Goal: Find specific page/section: Find specific page/section

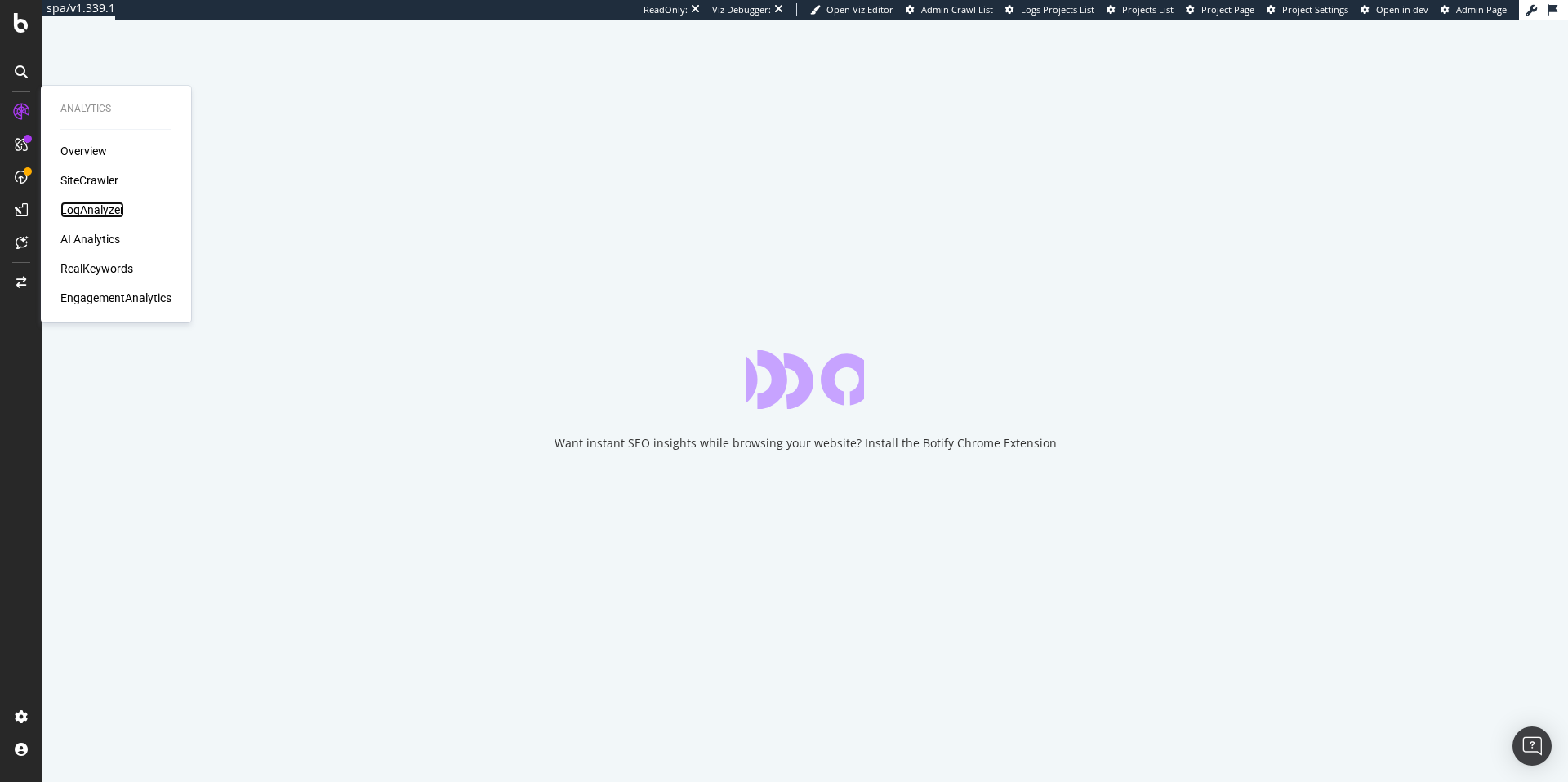
click at [100, 209] on div "LogAnalyzer" at bounding box center [92, 210] width 64 height 16
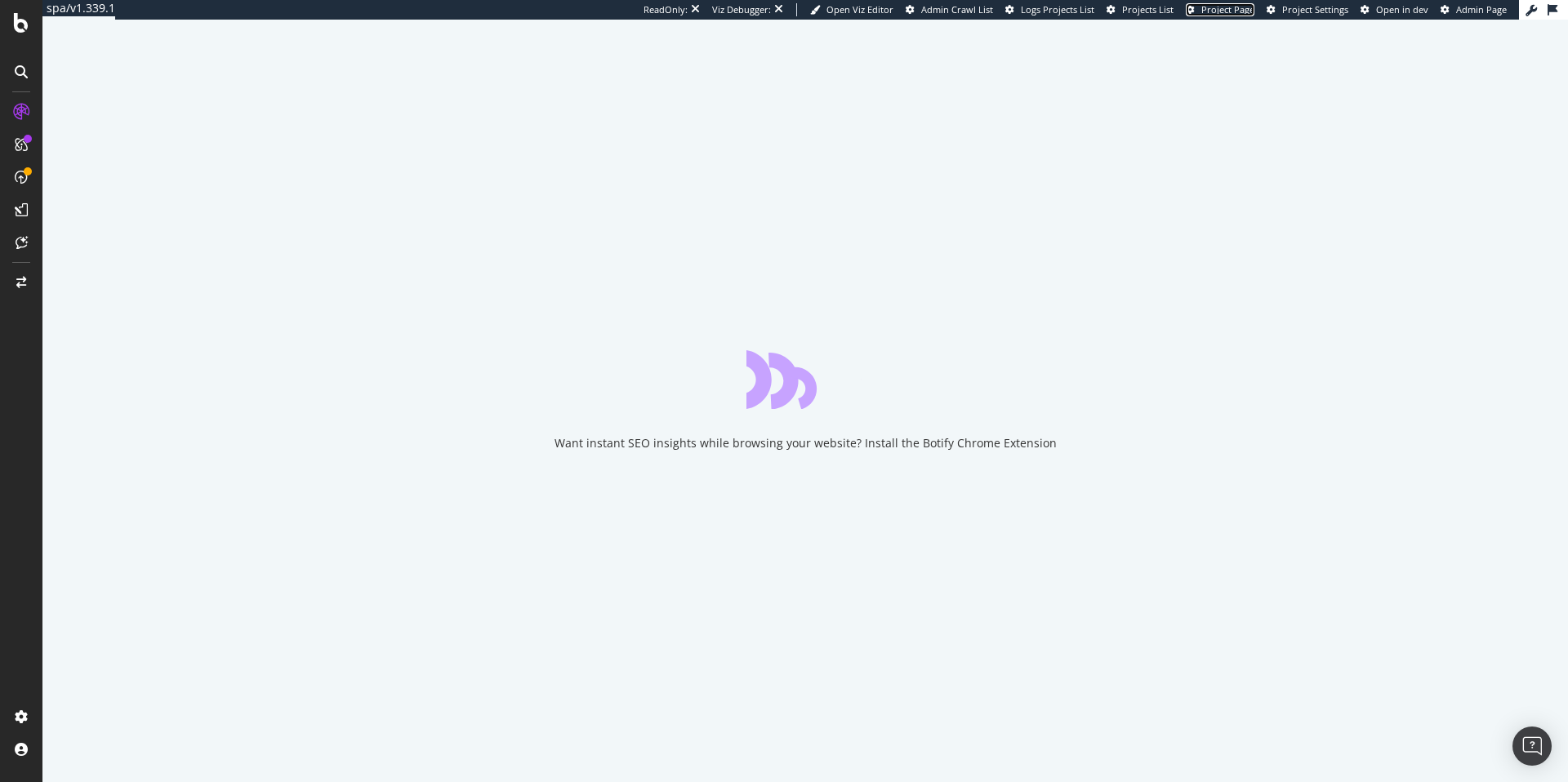
click at [1222, 13] on span "Project Page" at bounding box center [1228, 9] width 53 height 12
